Goal: Task Accomplishment & Management: Use online tool/utility

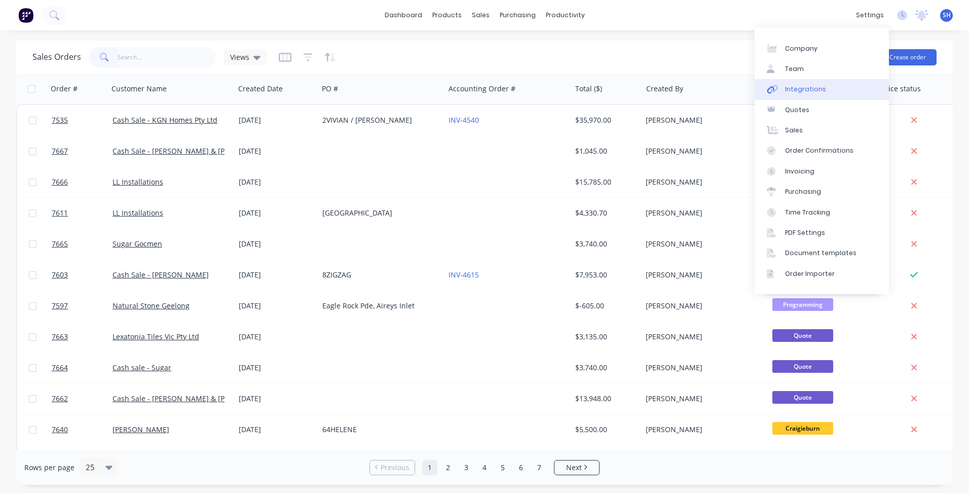
click at [833, 85] on link "Integrations" at bounding box center [822, 89] width 134 height 20
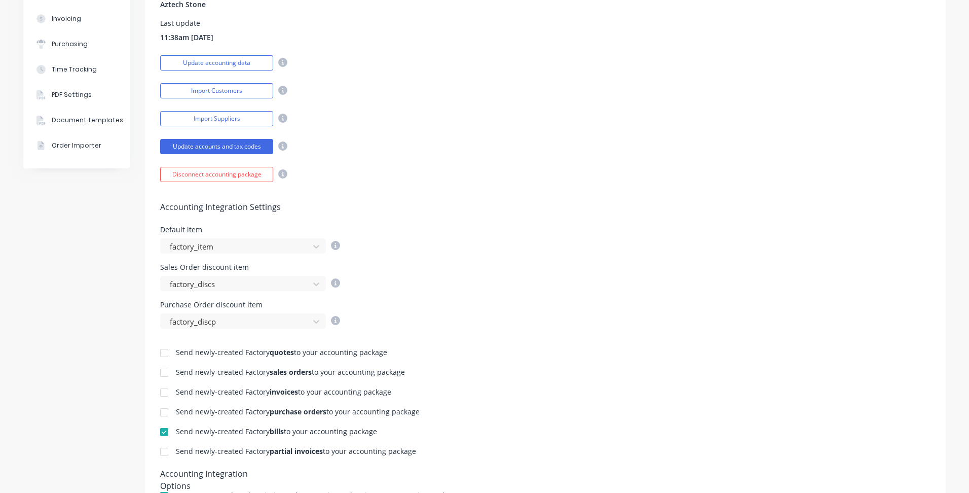
scroll to position [203, 0]
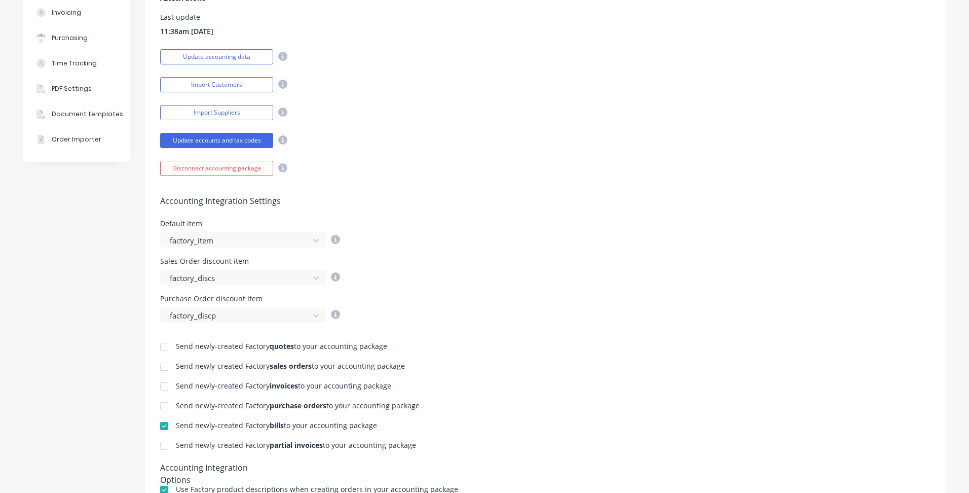
click at [158, 388] on div at bounding box center [164, 386] width 20 height 20
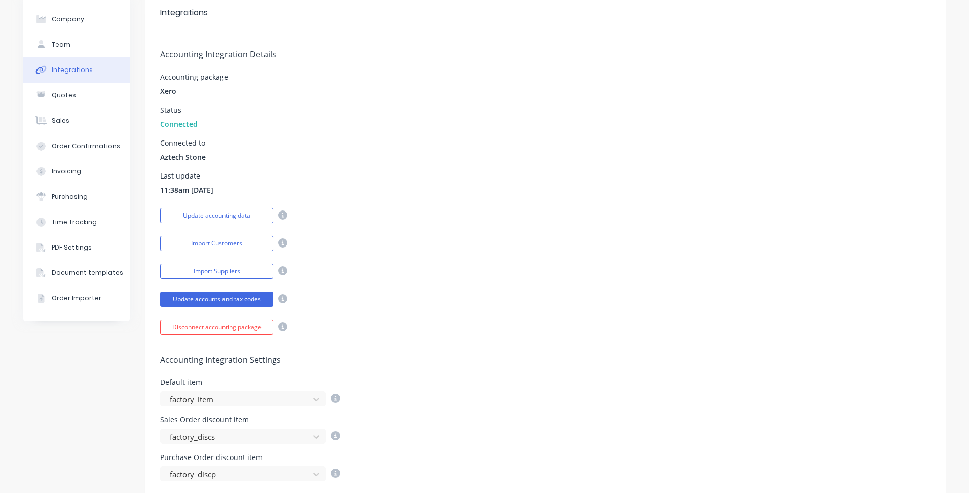
scroll to position [0, 0]
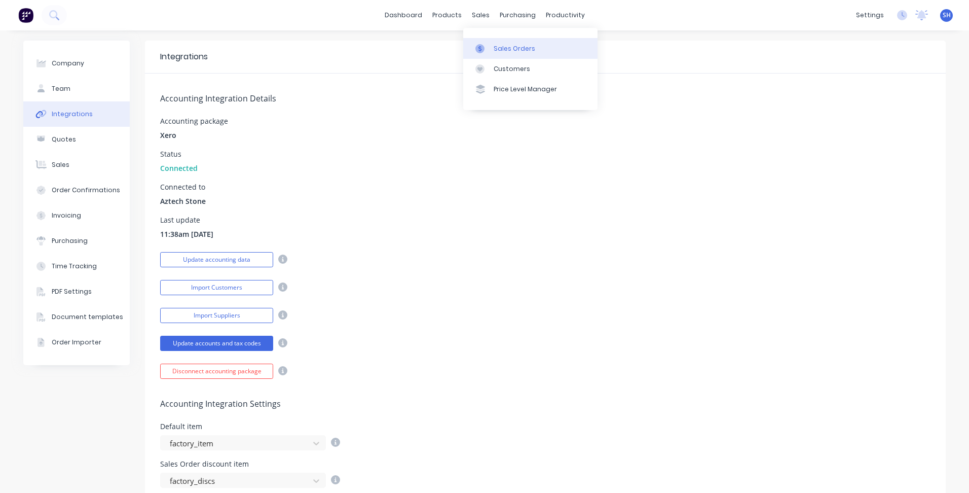
click at [502, 44] on div "Sales Orders" at bounding box center [515, 48] width 42 height 9
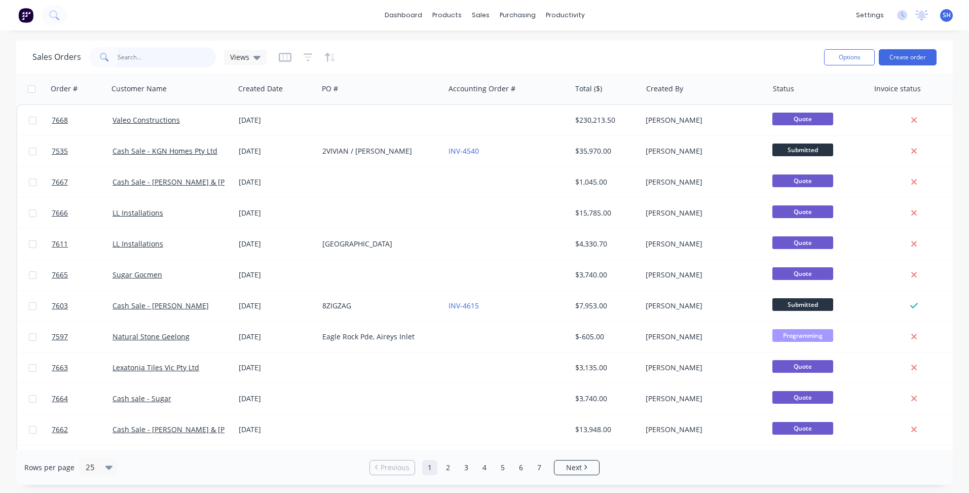
click at [139, 57] on input "text" at bounding box center [167, 57] width 99 height 20
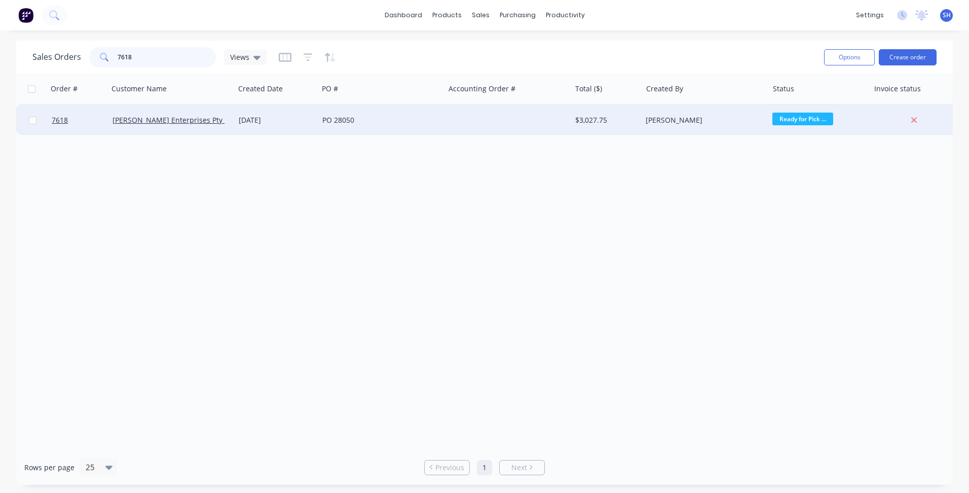
type input "7618"
click at [402, 116] on div "PO 28050" at bounding box center [378, 120] width 113 height 10
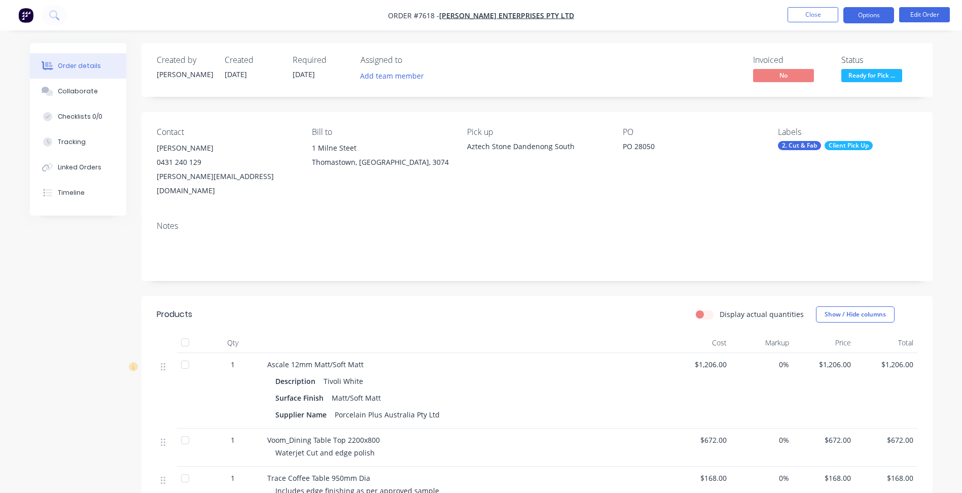
click at [863, 18] on button "Options" at bounding box center [868, 15] width 51 height 16
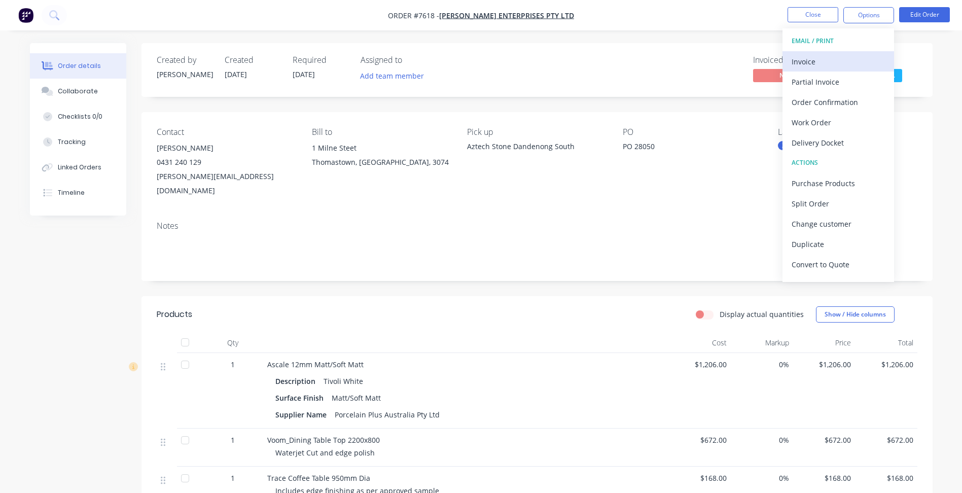
click at [828, 62] on div "Invoice" at bounding box center [837, 61] width 93 height 15
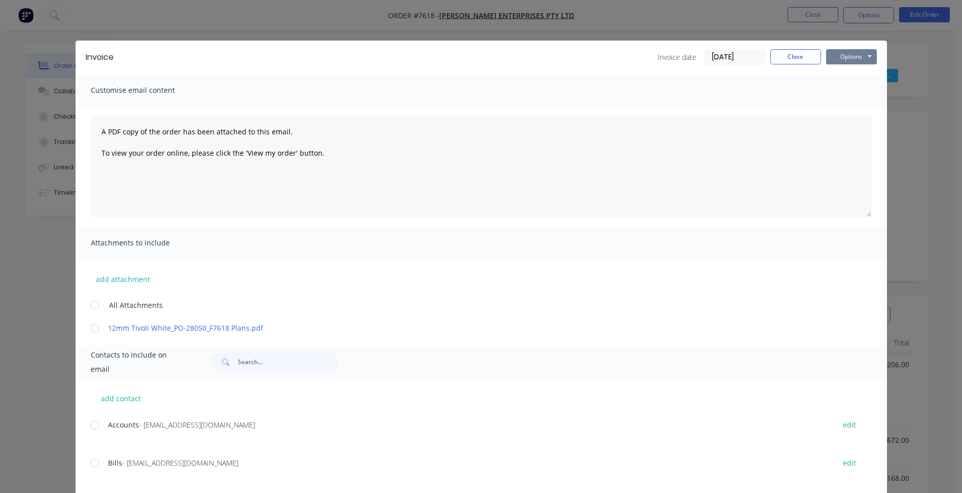
click at [845, 54] on button "Options" at bounding box center [851, 56] width 51 height 15
click at [851, 88] on button "Print" at bounding box center [858, 91] width 65 height 17
click at [784, 57] on button "Close" at bounding box center [795, 56] width 51 height 15
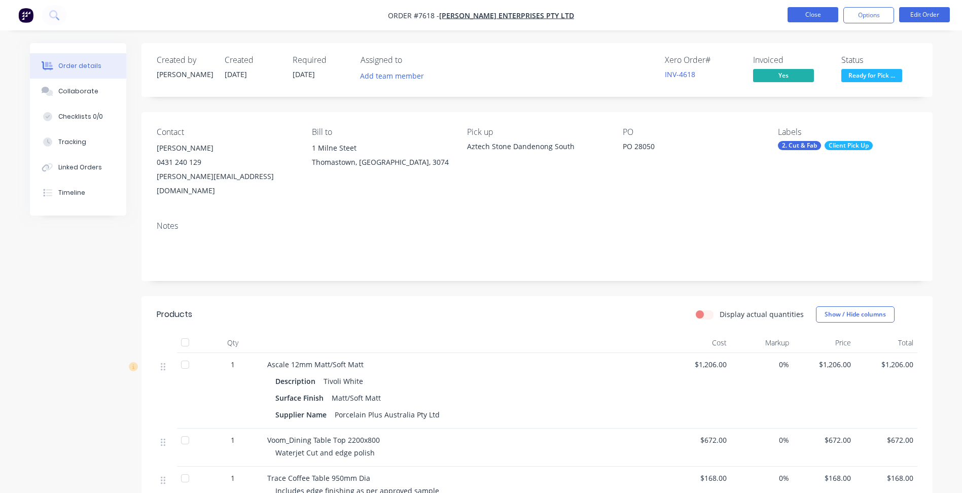
click at [808, 15] on button "Close" at bounding box center [812, 14] width 51 height 15
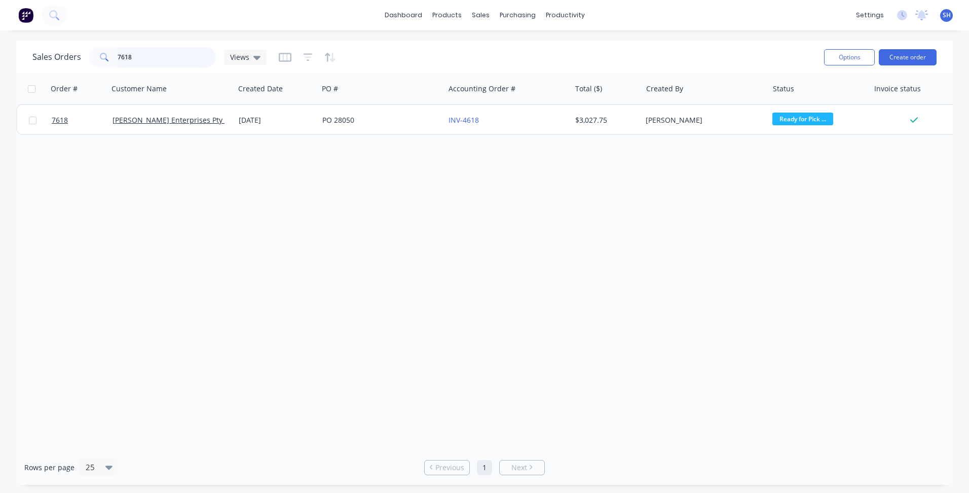
click at [150, 57] on input "7618" at bounding box center [167, 57] width 99 height 20
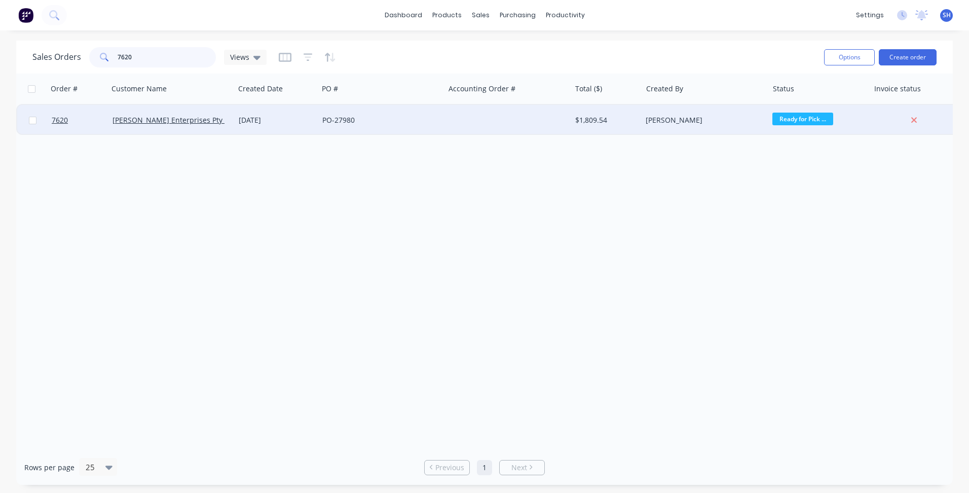
type input "7620"
click at [417, 125] on div "PO-27980" at bounding box center [381, 120] width 126 height 30
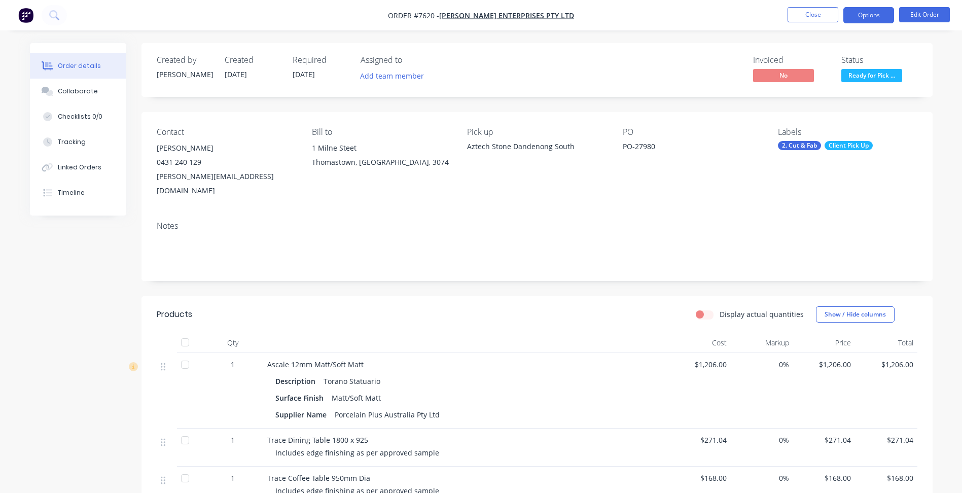
click at [868, 18] on button "Options" at bounding box center [868, 15] width 51 height 16
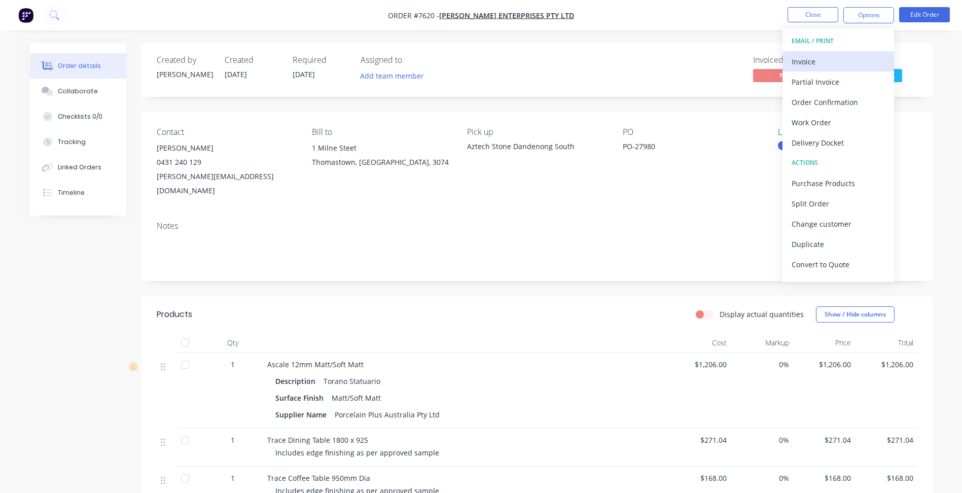
click at [848, 57] on div "Invoice" at bounding box center [837, 61] width 93 height 15
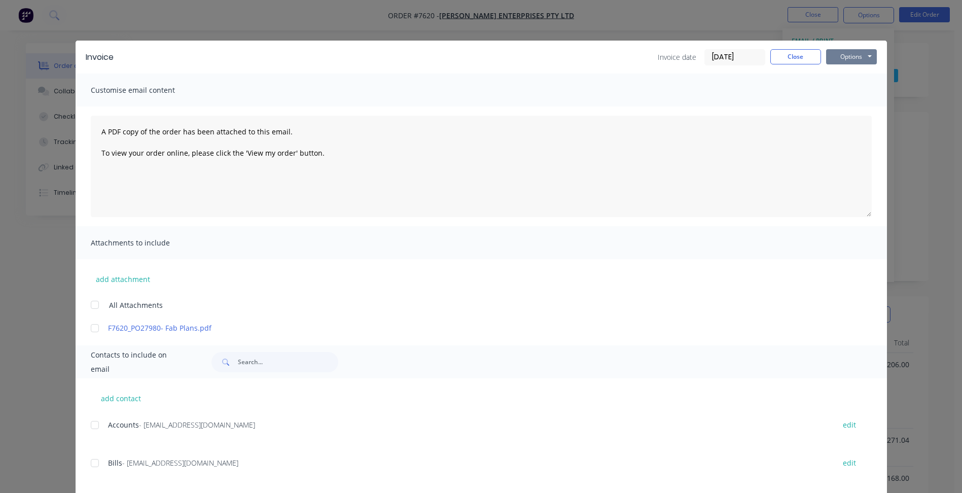
click at [852, 61] on button "Options" at bounding box center [851, 56] width 51 height 15
click at [853, 88] on button "Print" at bounding box center [858, 91] width 65 height 17
click at [773, 62] on button "Close" at bounding box center [795, 56] width 51 height 15
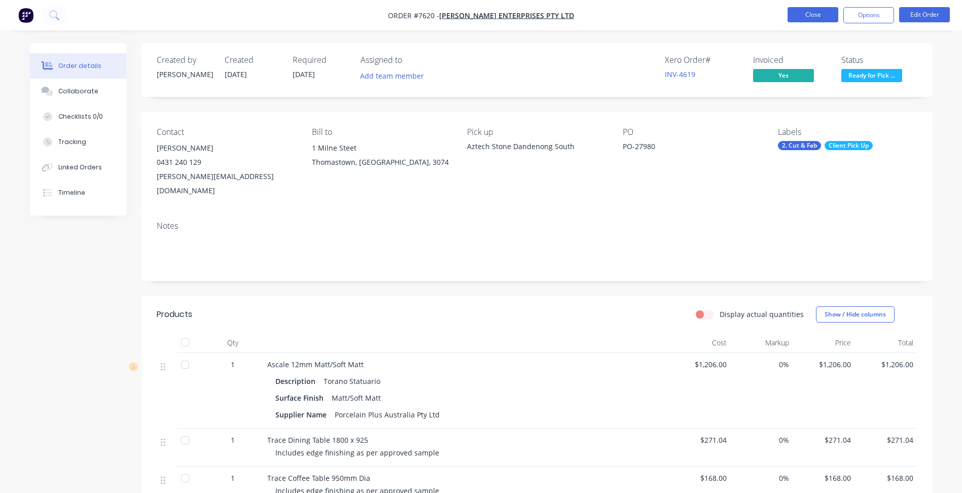
click at [822, 19] on button "Close" at bounding box center [812, 14] width 51 height 15
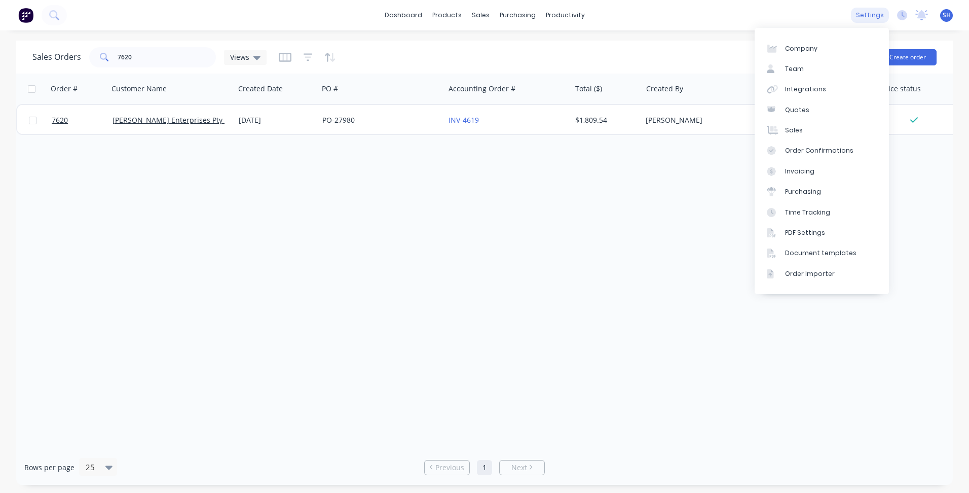
click at [870, 17] on div "settings" at bounding box center [870, 15] width 38 height 15
click at [802, 89] on div "Integrations" at bounding box center [805, 89] width 41 height 9
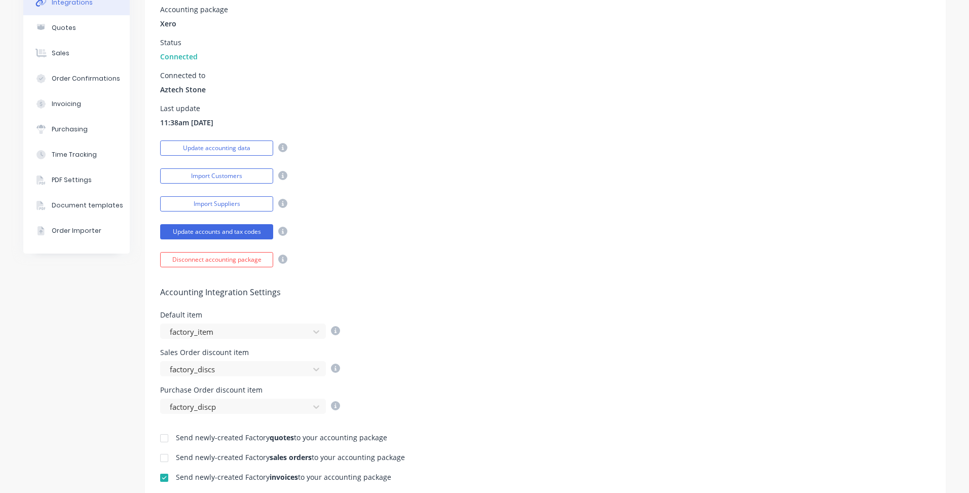
scroll to position [253, 0]
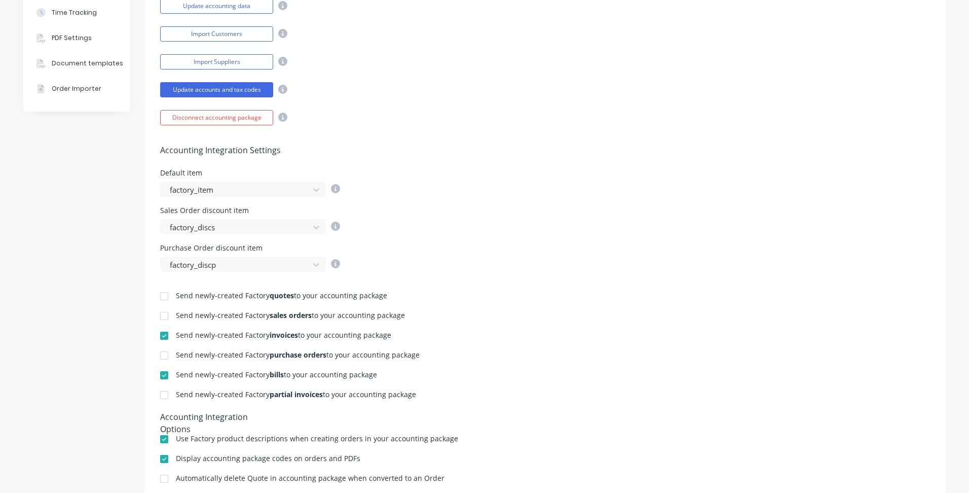
click at [157, 338] on div at bounding box center [164, 335] width 20 height 20
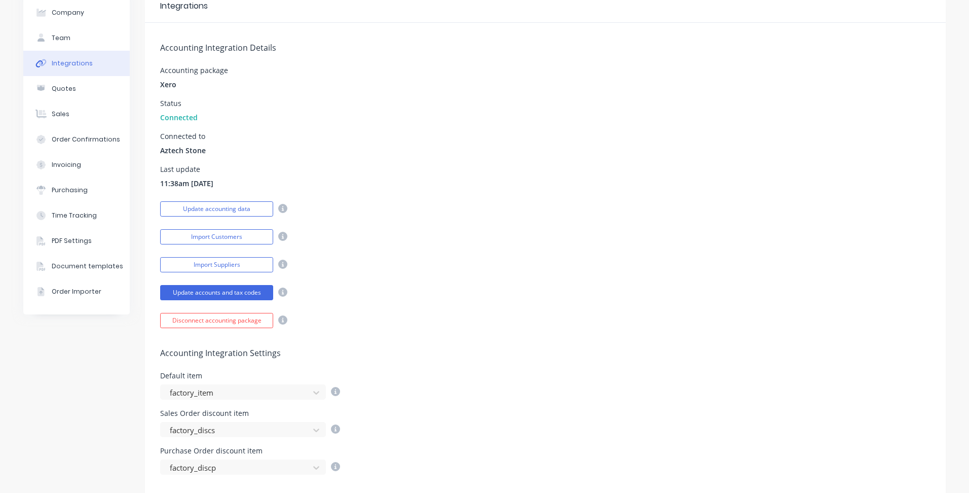
scroll to position [0, 0]
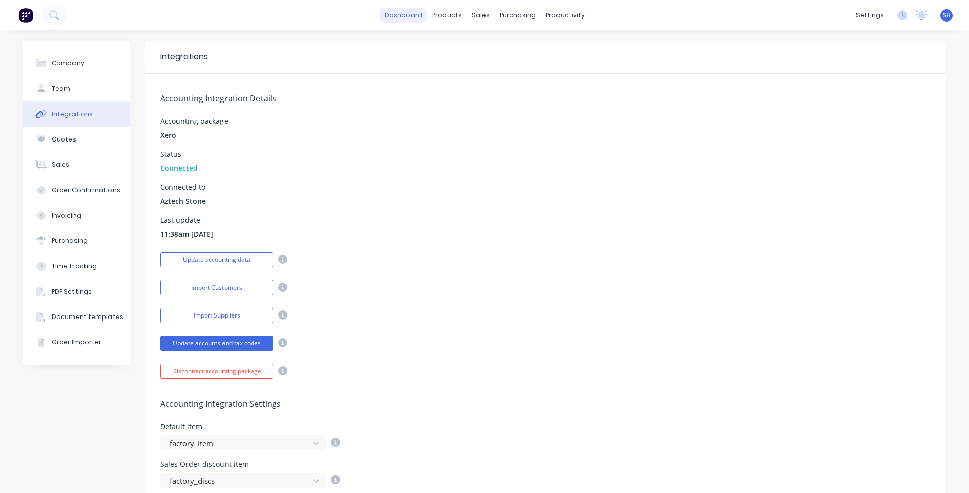
click at [397, 17] on link "dashboard" at bounding box center [404, 15] width 48 height 15
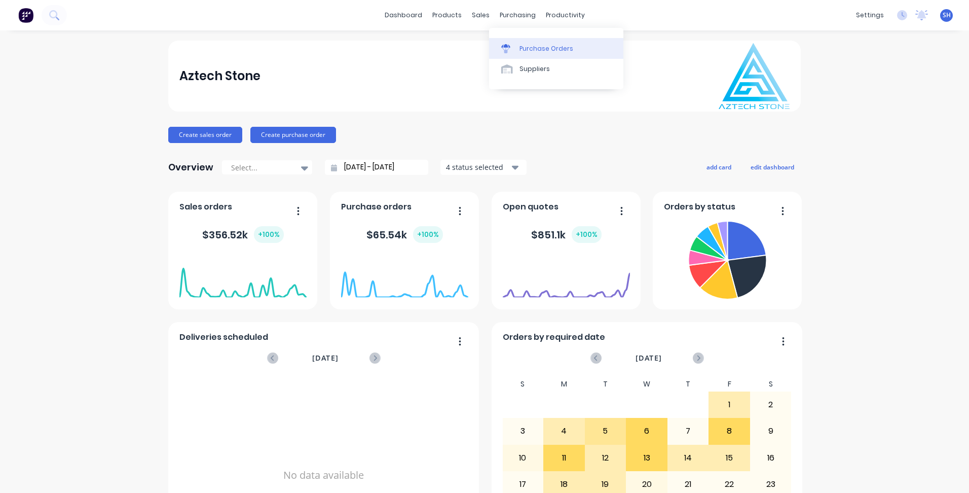
click at [529, 50] on div "Purchase Orders" at bounding box center [547, 48] width 54 height 9
